Goal: Use online tool/utility: Utilize a website feature to perform a specific function

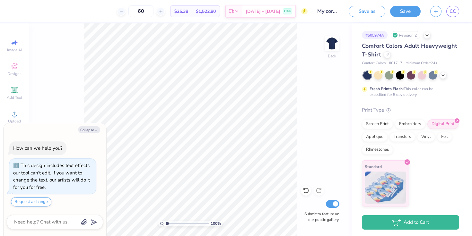
type textarea "x"
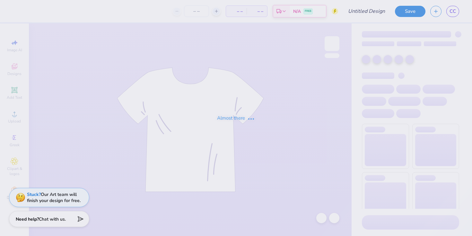
type input "KTP Fall Merch"
type input "60"
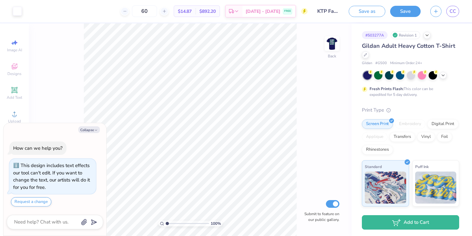
type textarea "x"
